Goal: Transaction & Acquisition: Purchase product/service

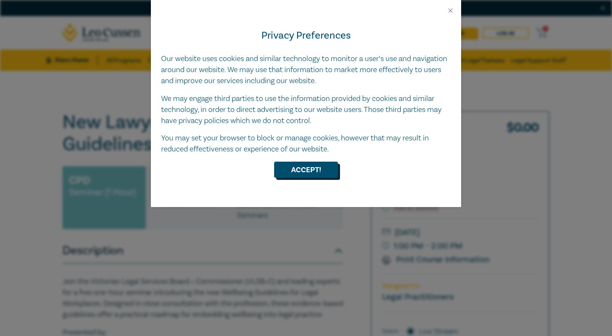
click at [319, 169] on button "Accept!" at bounding box center [306, 170] width 64 height 16
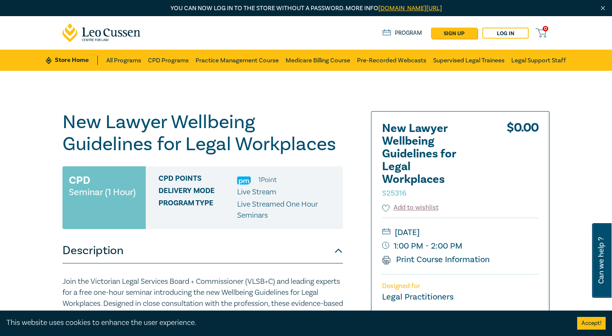
click at [411, 31] on link "Program" at bounding box center [401, 32] width 39 height 9
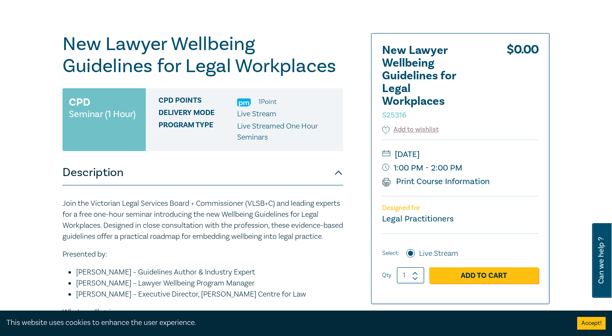
scroll to position [83, 0]
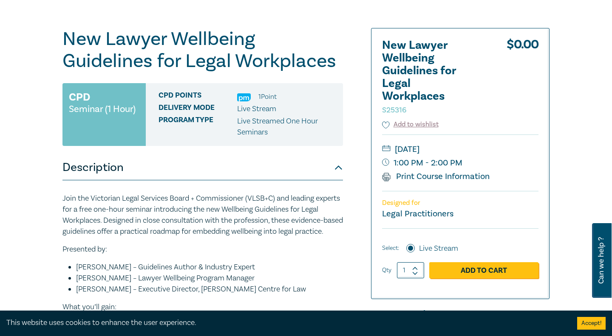
click at [589, 323] on button "Accept!" at bounding box center [591, 323] width 28 height 13
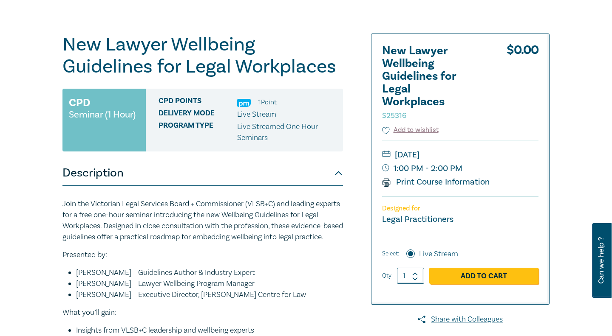
scroll to position [85, 0]
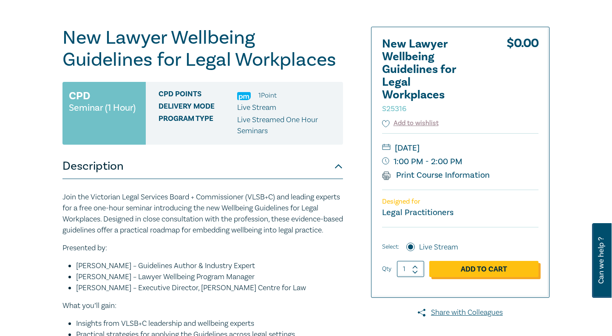
click at [466, 269] on link "Add to Cart" at bounding box center [483, 269] width 109 height 16
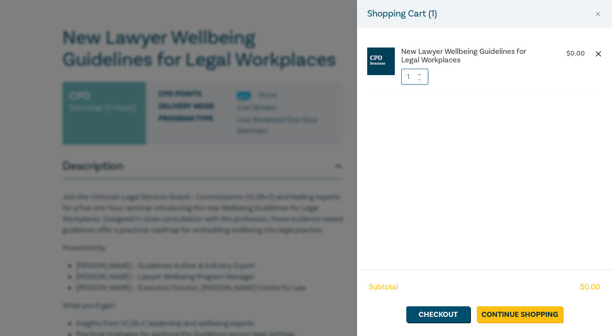
click at [597, 53] on button "button" at bounding box center [598, 54] width 7 height 7
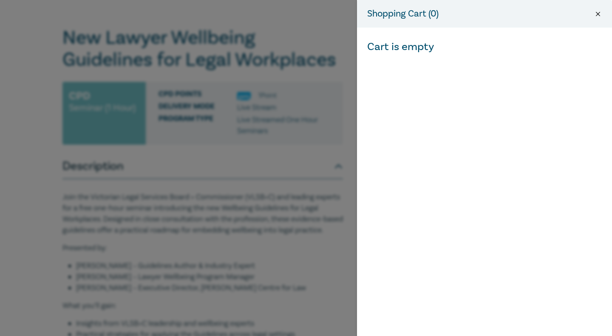
click at [597, 14] on button "Close" at bounding box center [598, 14] width 8 height 8
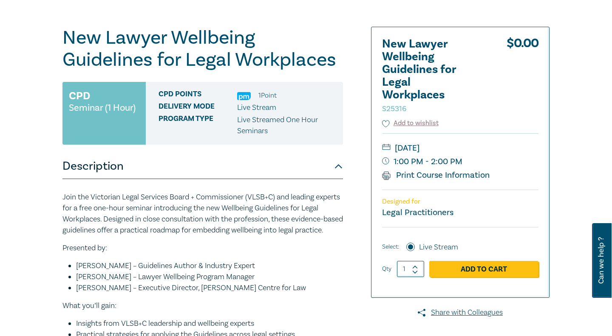
scroll to position [0, 0]
